Goal: Transaction & Acquisition: Book appointment/travel/reservation

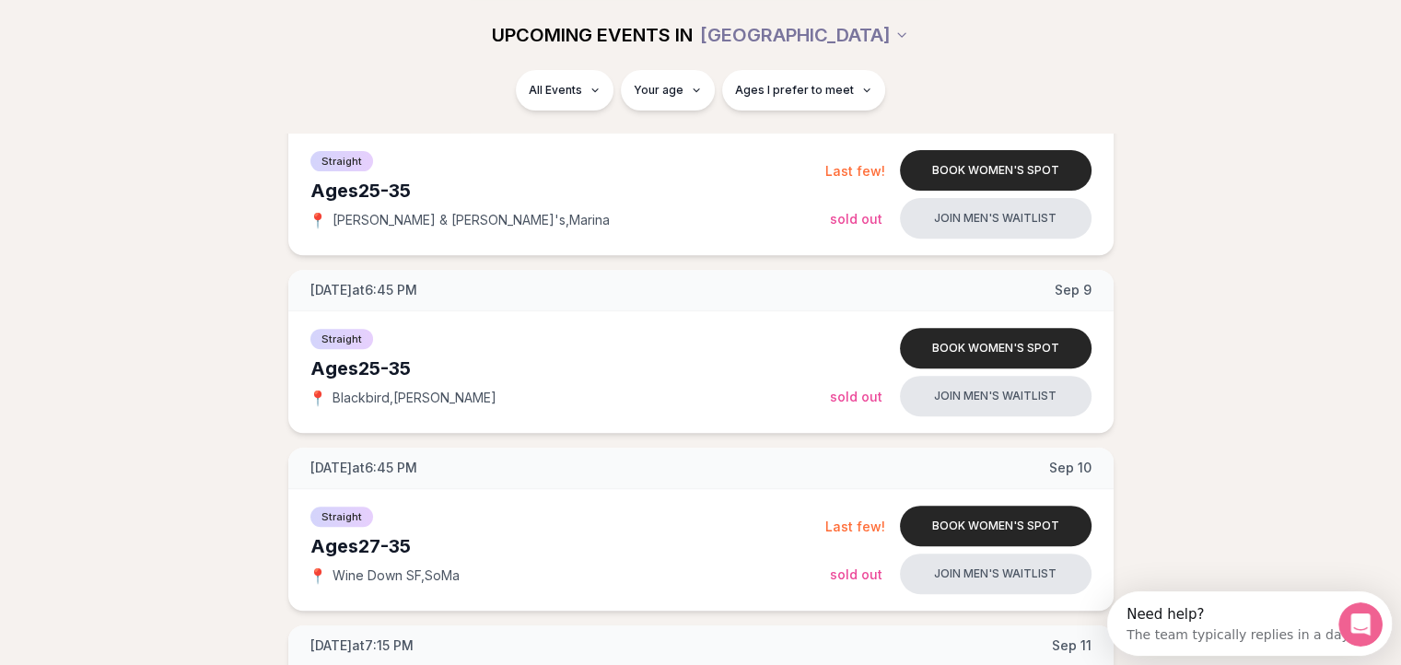
scroll to position [647, 0]
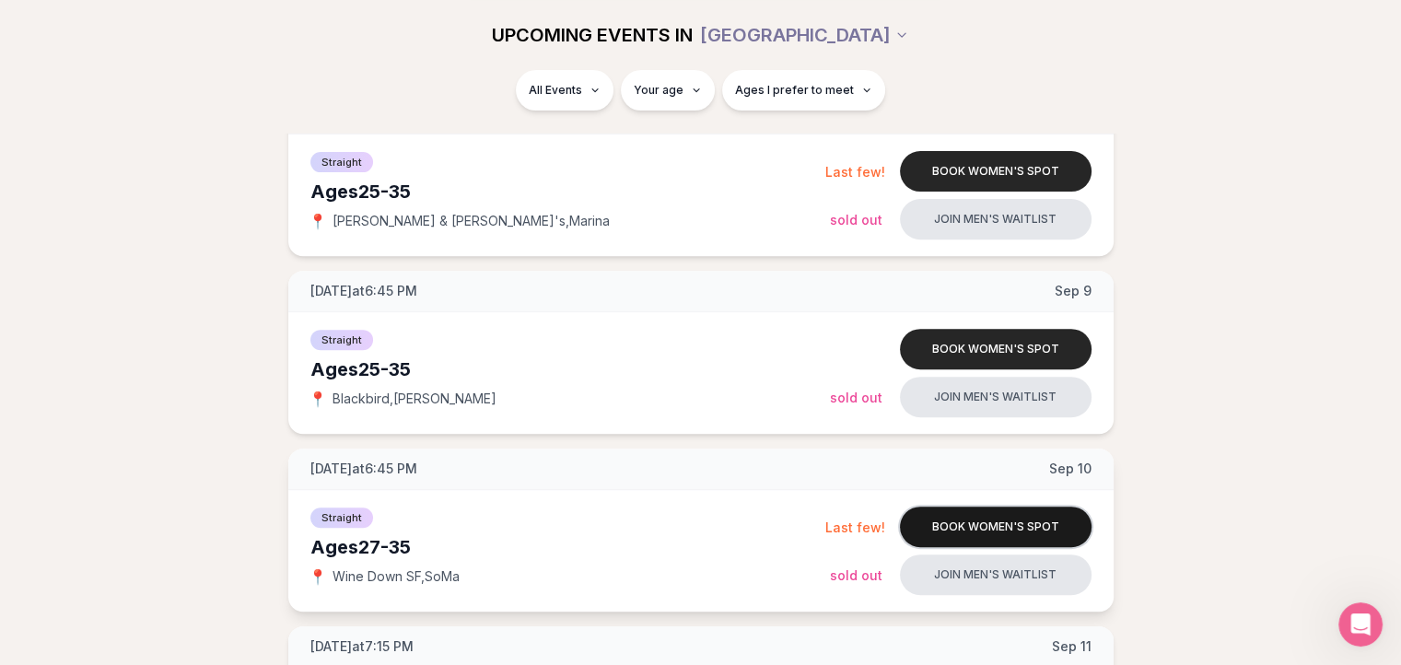
click at [985, 530] on button "Book women's spot" at bounding box center [996, 526] width 192 height 41
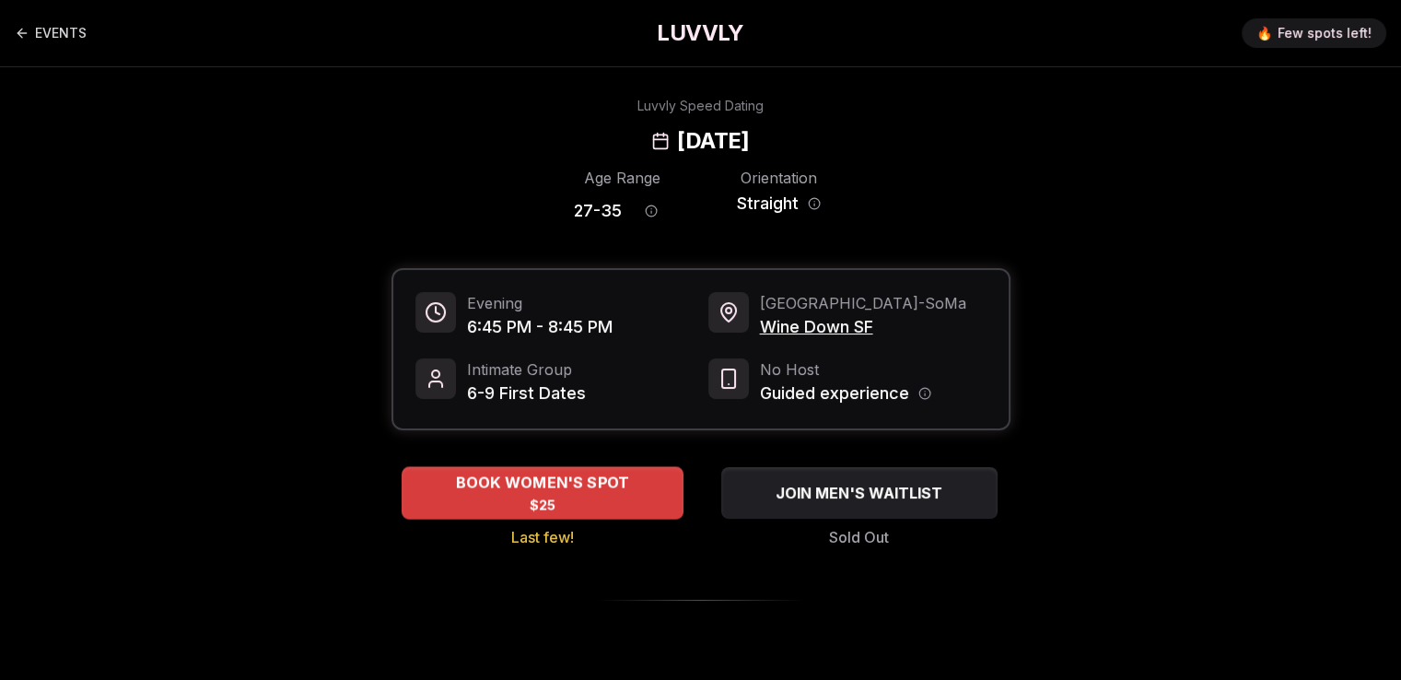
click at [592, 496] on div "BOOK WOMEN'S SPOT $25" at bounding box center [543, 492] width 282 height 51
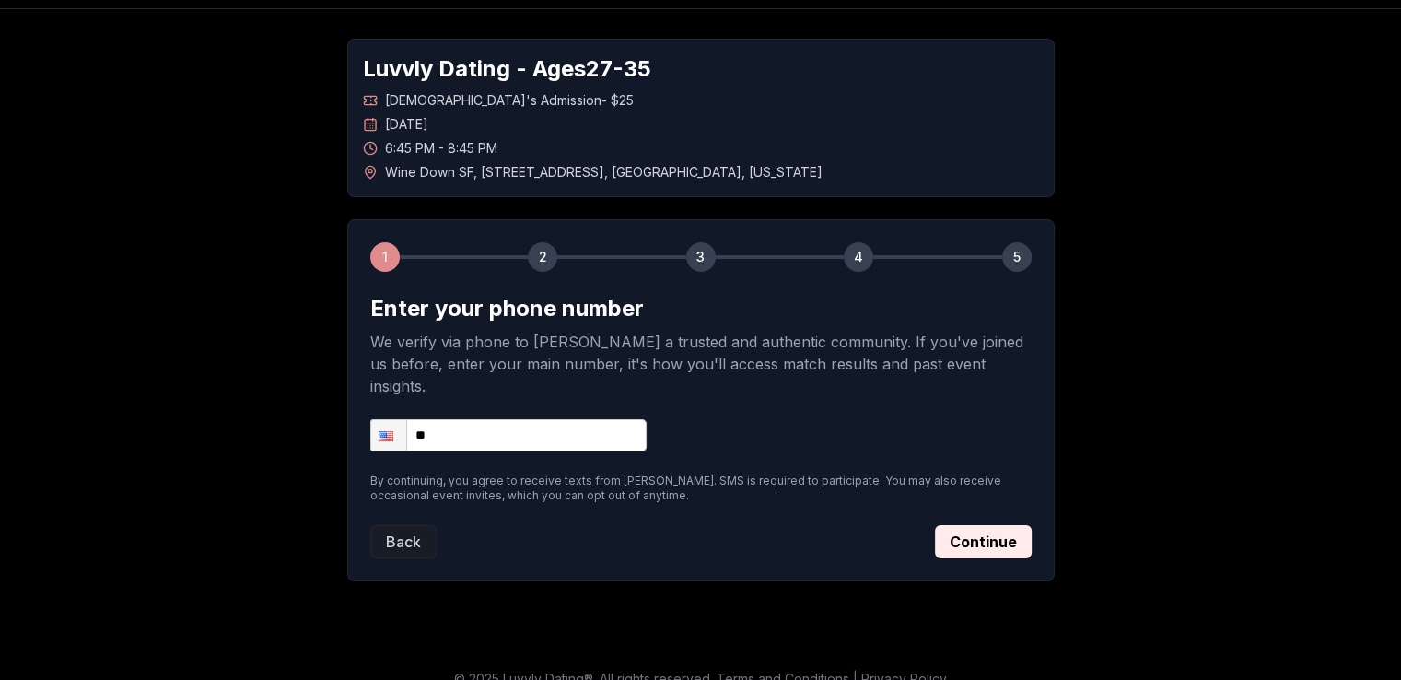
scroll to position [57, 0]
click at [501, 434] on form "Enter your phone number We verify via phone to [PERSON_NAME] a trusted and auth…" at bounding box center [700, 427] width 661 height 264
click at [492, 420] on input "**" at bounding box center [508, 436] width 276 height 32
type input "**********"
click at [996, 526] on button "Continue" at bounding box center [983, 542] width 97 height 33
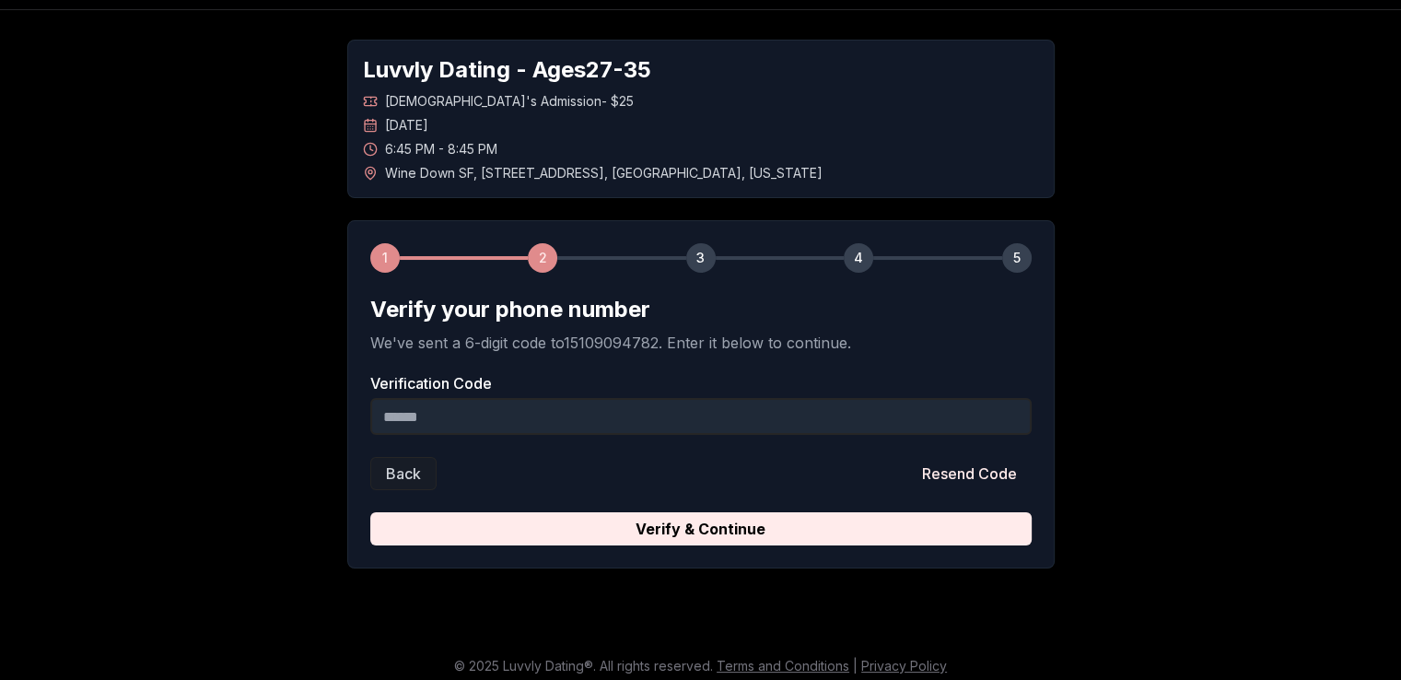
click at [533, 428] on input "Verification Code" at bounding box center [700, 416] width 661 height 37
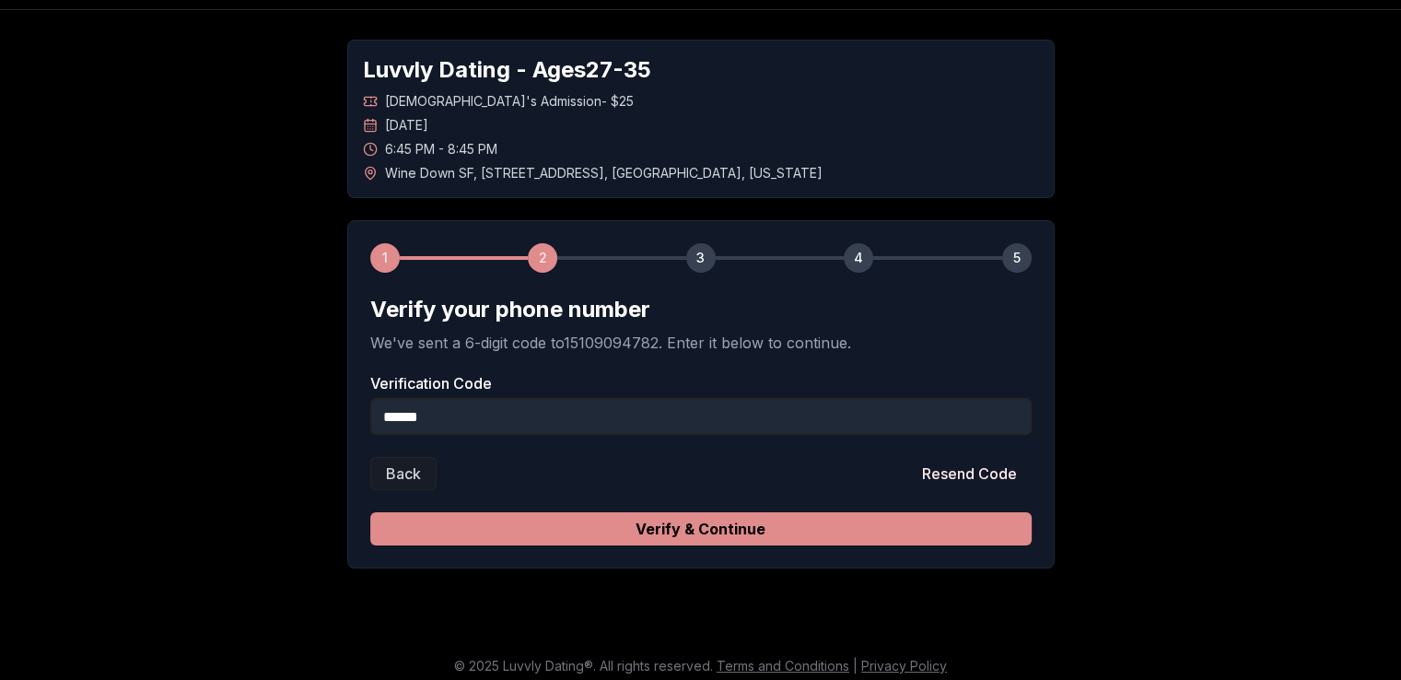
type input "******"
click at [633, 535] on button "Verify & Continue" at bounding box center [700, 528] width 661 height 33
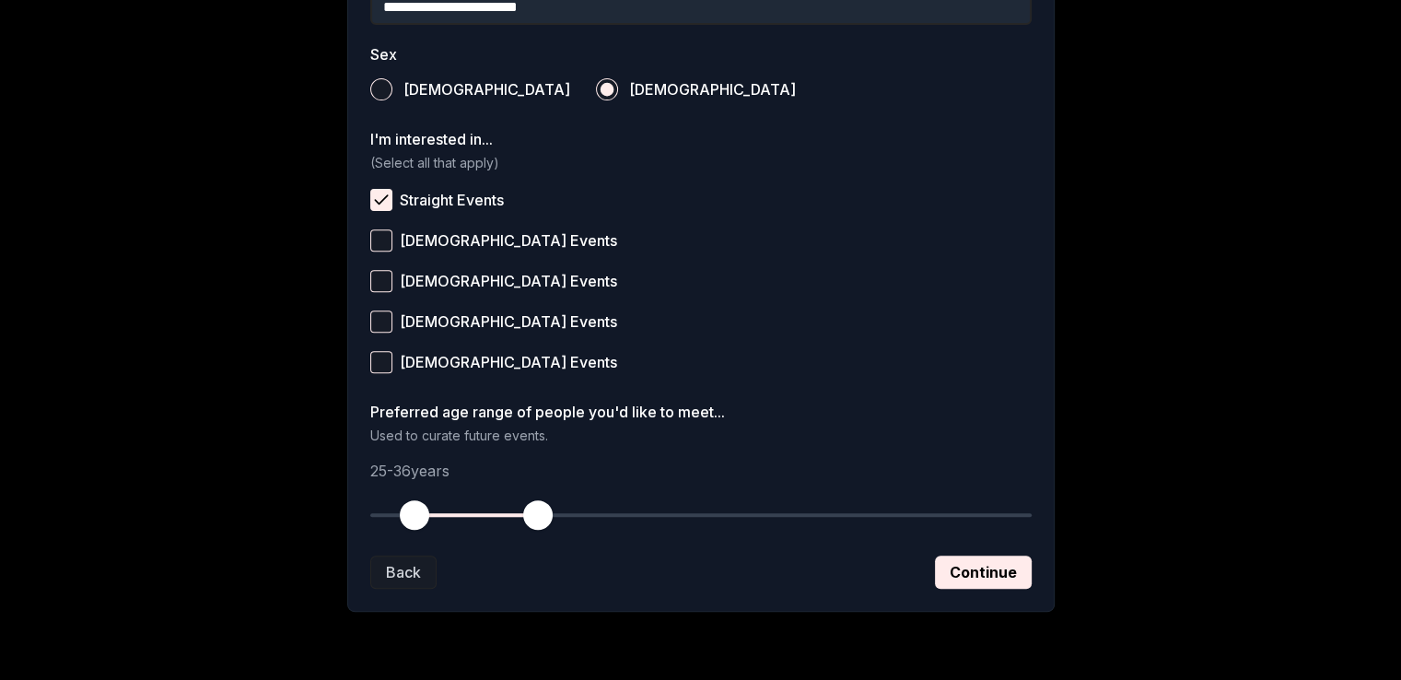
scroll to position [654, 0]
drag, startPoint x: 410, startPoint y: 513, endPoint x: 436, endPoint y: 520, distance: 26.8
click at [436, 520] on span "button" at bounding box center [437, 515] width 29 height 29
click at [973, 572] on button "Continue" at bounding box center [983, 572] width 97 height 33
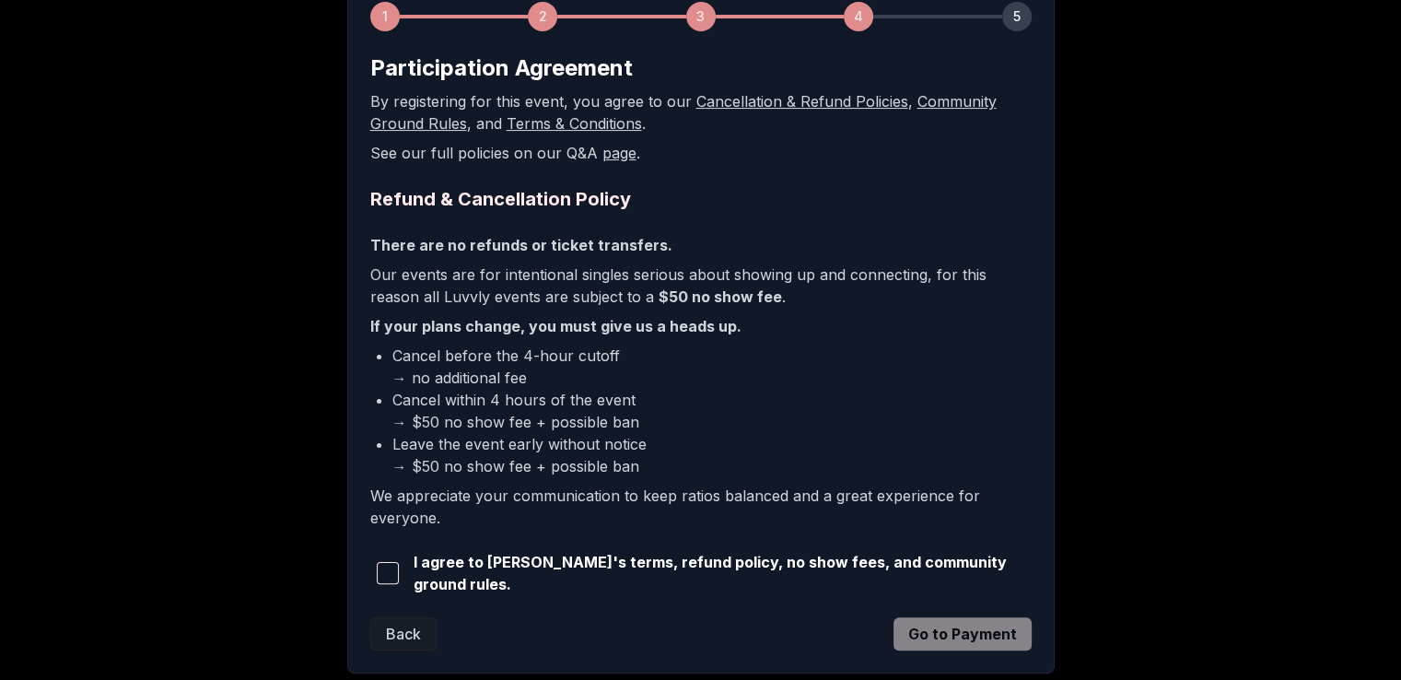
scroll to position [317, 0]
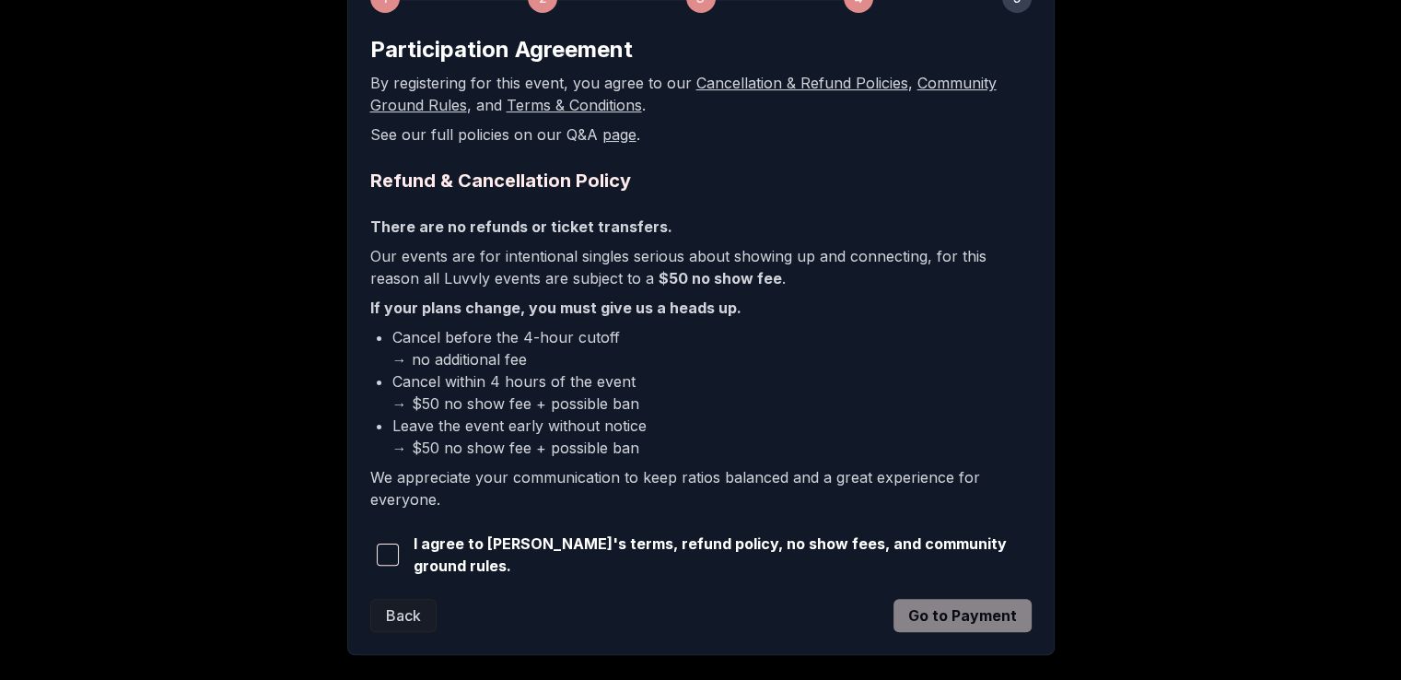
click at [394, 543] on span "button" at bounding box center [388, 554] width 22 height 22
click at [965, 608] on button "Go to Payment" at bounding box center [962, 615] width 138 height 33
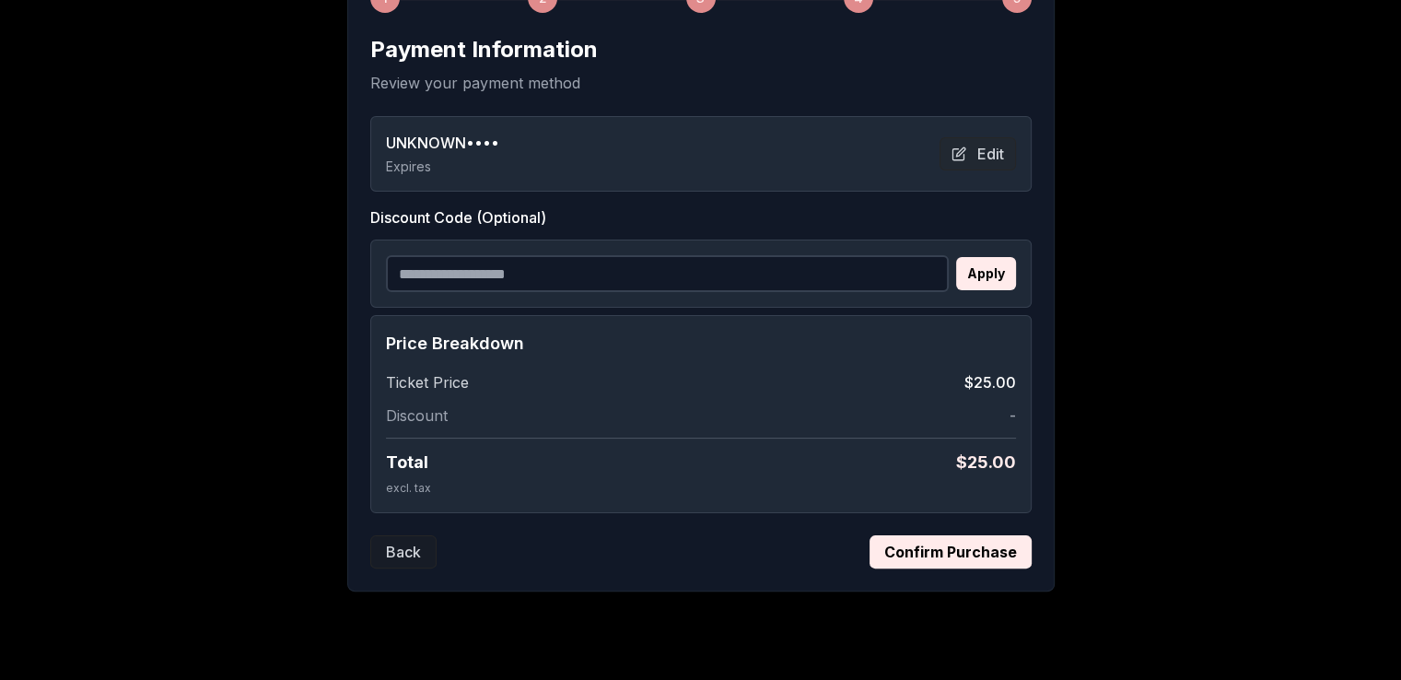
click at [1019, 559] on button "Confirm Purchase" at bounding box center [950, 551] width 162 height 33
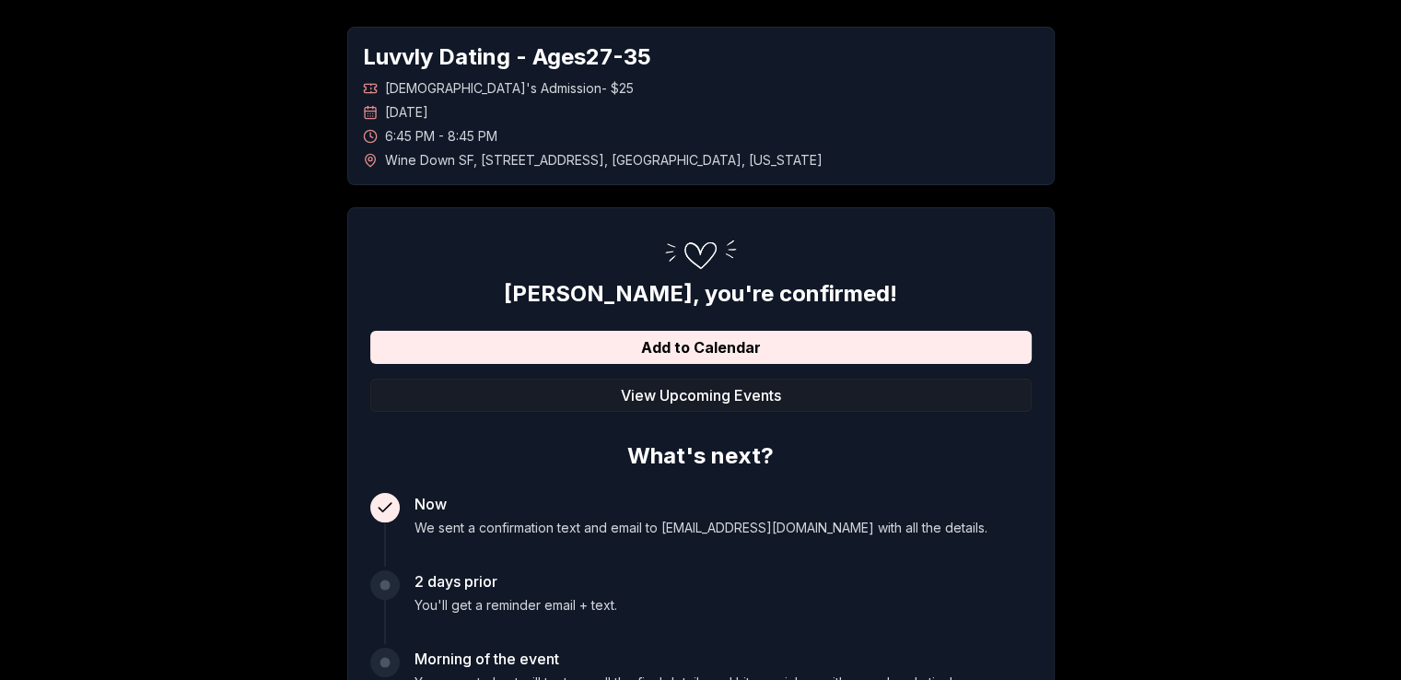
scroll to position [69, 0]
